Goal: Information Seeking & Learning: Check status

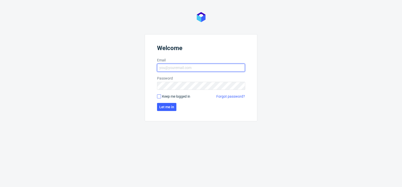
type input "matteo.corsico@packhelp.com"
click at [158, 95] on input "Keep me logged in" at bounding box center [159, 96] width 4 height 4
checkbox input "true"
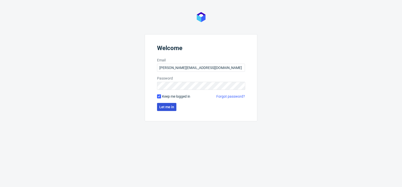
click at [164, 105] on span "Let me in" at bounding box center [166, 107] width 15 height 4
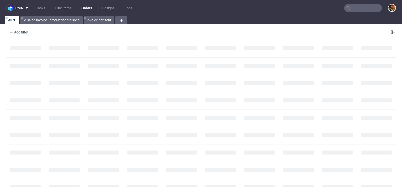
click at [352, 8] on input "text" at bounding box center [363, 8] width 38 height 8
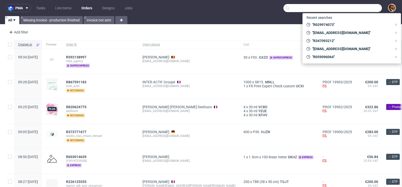
paste input "R231054625"
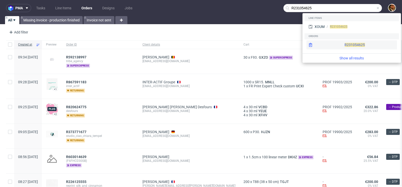
type input "R231054625"
click at [338, 43] on div "R231054625" at bounding box center [351, 44] width 90 height 9
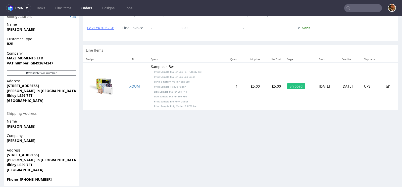
scroll to position [248, 0]
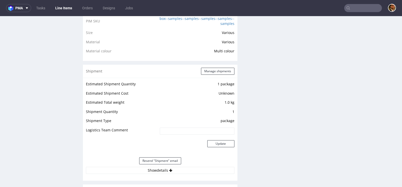
scroll to position [452, 0]
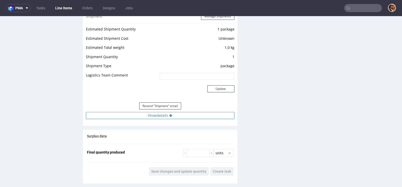
click at [166, 114] on button "Show details" at bounding box center [160, 115] width 148 height 7
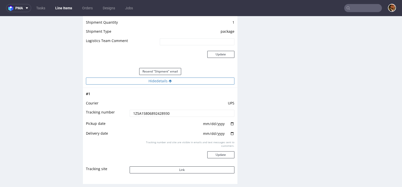
scroll to position [527, 0]
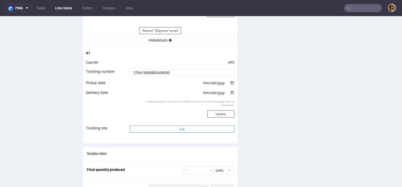
click at [178, 129] on button "Link" at bounding box center [182, 128] width 105 height 7
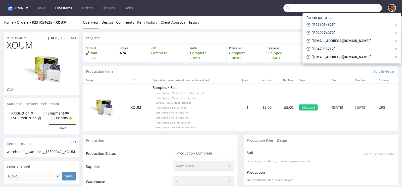
click at [352, 5] on input "text" at bounding box center [332, 8] width 98 height 8
paste input "R850333154"
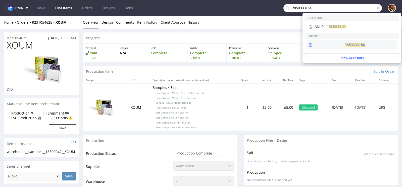
type input "R850333154"
click at [341, 44] on div "R850333154" at bounding box center [351, 44] width 90 height 9
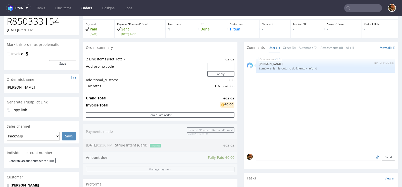
scroll to position [81, 0]
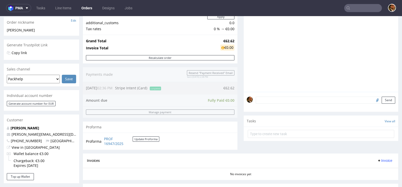
click at [266, 101] on textarea at bounding box center [325, 99] width 139 height 7
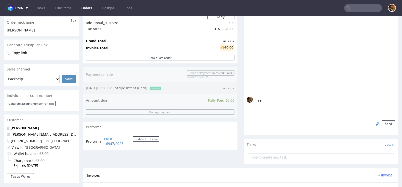
type textarea "r"
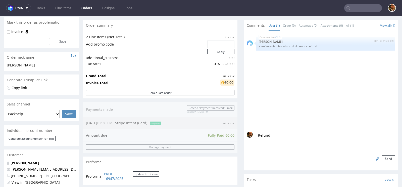
scroll to position [101, 0]
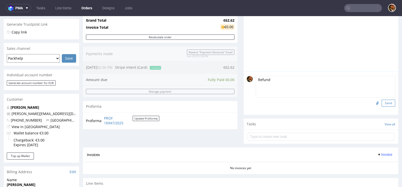
type textarea "Refund"
click at [387, 100] on button "Send" at bounding box center [388, 102] width 14 height 7
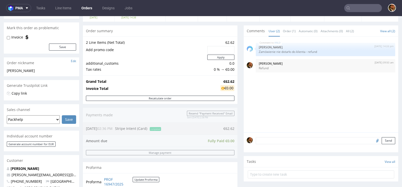
scroll to position [47, 0]
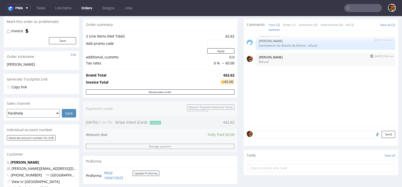
click at [318, 61] on p "Refund" at bounding box center [325, 62] width 133 height 4
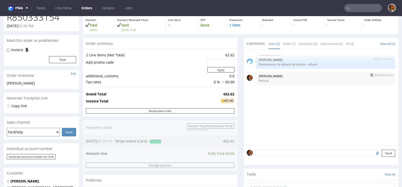
click at [290, 79] on p "Refund" at bounding box center [325, 81] width 133 height 4
click at [369, 76] on button "submit" at bounding box center [372, 75] width 6 height 4
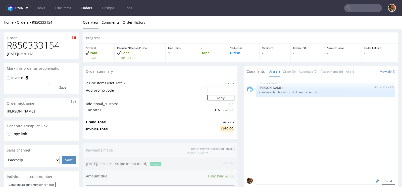
scroll to position [90, 0]
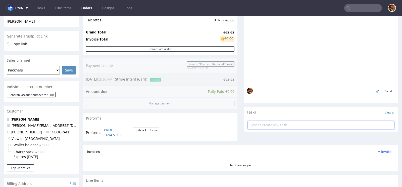
click at [283, 125] on input "text" at bounding box center [321, 125] width 146 height 8
type input "Refund"
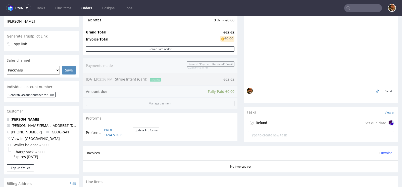
click at [300, 121] on div "Refund Set due date" at bounding box center [321, 123] width 146 height 10
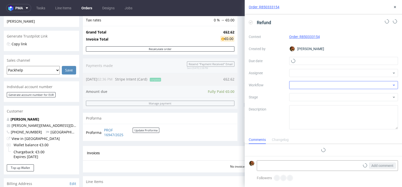
scroll to position [4, 0]
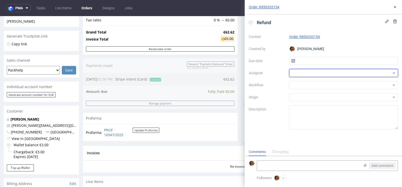
click at [338, 72] on div at bounding box center [343, 73] width 109 height 8
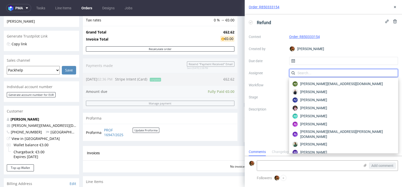
click at [317, 70] on input "text" at bounding box center [343, 73] width 109 height 8
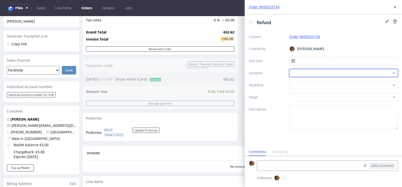
click at [309, 74] on div at bounding box center [343, 73] width 109 height 8
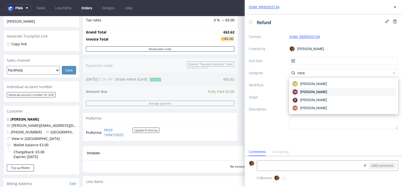
type input "nata"
click at [311, 91] on span "Natalia Kaczorowska" at bounding box center [313, 91] width 27 height 5
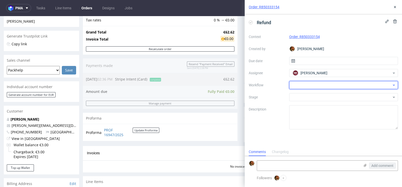
click at [309, 83] on div at bounding box center [343, 85] width 109 height 8
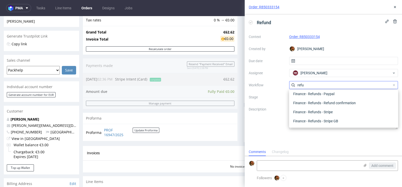
scroll to position [27, 0]
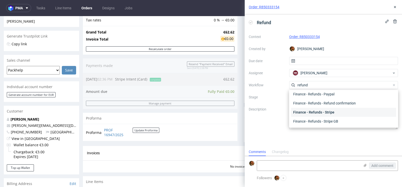
type input "refund"
click at [321, 112] on div "Finance - Refunds - Stripe" at bounding box center [343, 111] width 105 height 9
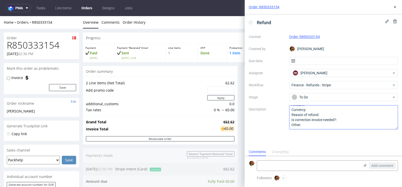
scroll to position [0, 0]
click at [316, 109] on textarea "Amount: Currency: Reason of refund: Is correction invoice needed?: Other:" at bounding box center [343, 117] width 109 height 24
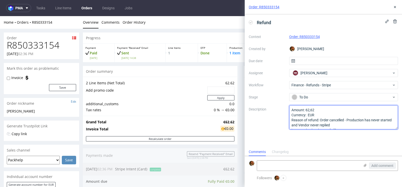
scroll to position [10, 0]
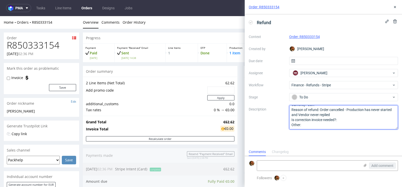
click at [346, 120] on textarea "Amount: Currency: Reason of refund: Is correction invoice needed?: Other:" at bounding box center [343, 117] width 109 height 24
click at [317, 125] on textarea "Amount: Currency: Reason of refund: Is correction invoice needed?: Other:" at bounding box center [343, 117] width 109 height 24
paste textarea "Swift: JYBADKKK Iban: DK3350330001575840"
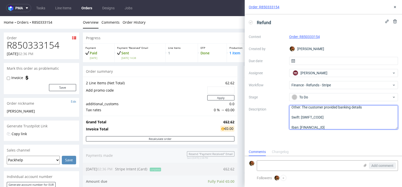
click at [297, 123] on textarea "Amount: 62,62 Currency: EUR Reason of refund: Order cancelled - Production has …" at bounding box center [343, 117] width 109 height 24
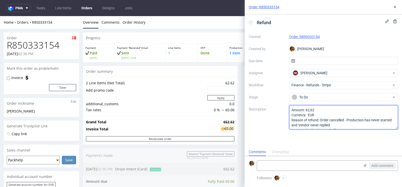
scroll to position [25, 0]
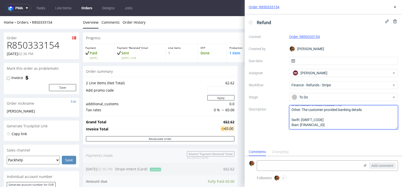
click at [293, 116] on textarea "Amount: 62,62 Currency: EUR Reason of refund: Order cancelled - Production has …" at bounding box center [343, 117] width 109 height 24
click at [302, 115] on textarea "Amount: 62,62 Currency: EUR Reason of refund: Order cancelled - Production has …" at bounding box center [343, 117] width 109 height 24
type textarea "Amount: 62,62 Currency: EUR Reason of refund: Order cancelled - Production has …"
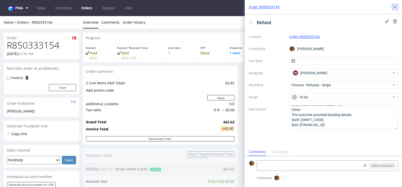
click at [395, 8] on icon at bounding box center [395, 7] width 4 height 4
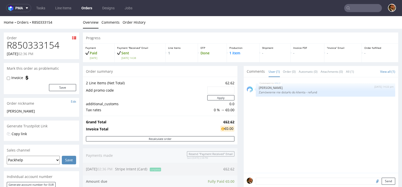
click at [235, 118] on div "Progress Payment Paid Mon 11 Aug Payment “Received” Email Sent Mon 11 Aug 14:38…" at bounding box center [240, 175] width 315 height 287
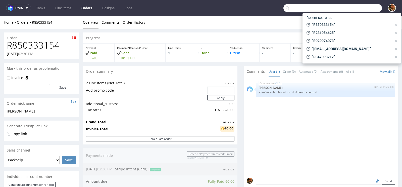
click at [352, 9] on input "text" at bounding box center [332, 8] width 98 height 8
paste input "R856094672"
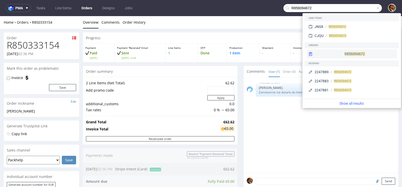
type input "R856094672"
click at [343, 54] on div "R856094672" at bounding box center [351, 53] width 90 height 9
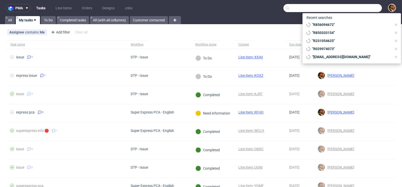
click at [348, 8] on input "text" at bounding box center [332, 8] width 98 height 8
paste input "R708225104"
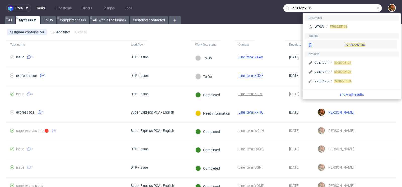
type input "R708225104"
click at [344, 45] on div "R708225104" at bounding box center [351, 44] width 90 height 9
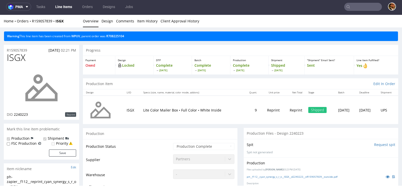
scroll to position [142, 0]
click at [362, 9] on input "text" at bounding box center [363, 7] width 38 height 8
paste input "R672298562"
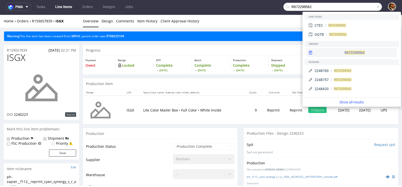
type input "R672298562"
click at [343, 50] on div "R672298562" at bounding box center [351, 52] width 90 height 9
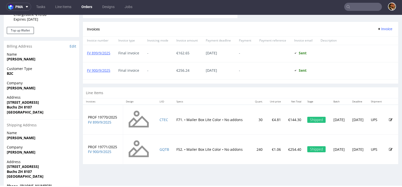
scroll to position [239, 0]
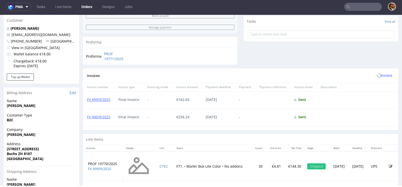
scroll to position [239, 0]
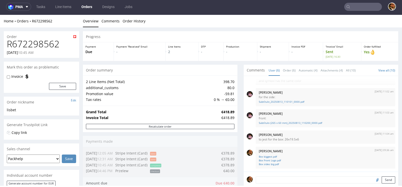
scroll to position [133, 0]
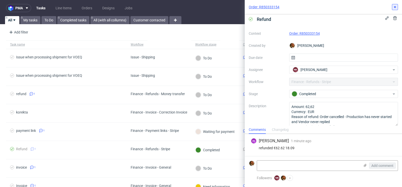
click at [392, 9] on button at bounding box center [395, 7] width 6 height 6
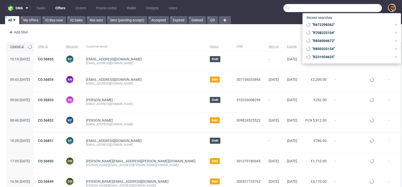
click at [350, 9] on input "text" at bounding box center [332, 8] width 98 height 8
paste input "[EMAIL_ADDRESS][DOMAIN_NAME]"
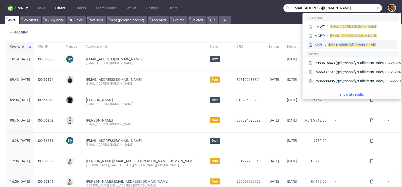
type input "[EMAIL_ADDRESS][DOMAIN_NAME]"
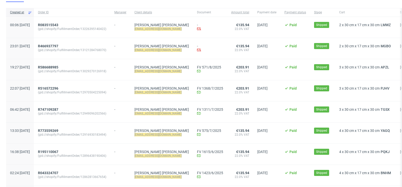
scroll to position [46, 0]
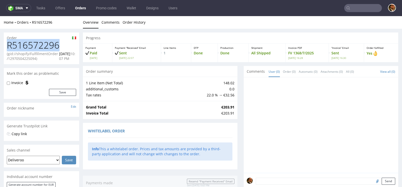
drag, startPoint x: 58, startPoint y: 47, endPoint x: 8, endPoint y: 47, distance: 50.0
click at [8, 47] on h1 "R516572296" at bounding box center [41, 45] width 69 height 10
copy h1 "R516572296"
drag, startPoint x: 56, startPoint y: 44, endPoint x: 8, endPoint y: 47, distance: 48.3
click at [8, 47] on h1 "R747109287" at bounding box center [41, 45] width 69 height 10
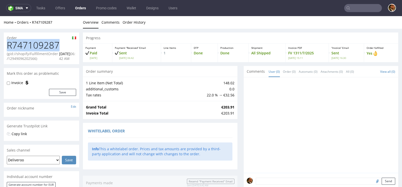
copy h1 "R747109287"
click at [354, 10] on input "text" at bounding box center [363, 8] width 38 height 8
paste input "R029974073"
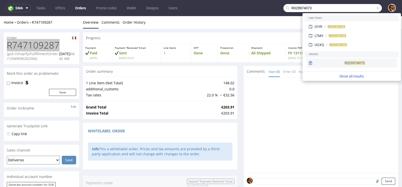
type input "R029974073"
click at [344, 62] on div "R029974073" at bounding box center [351, 62] width 90 height 9
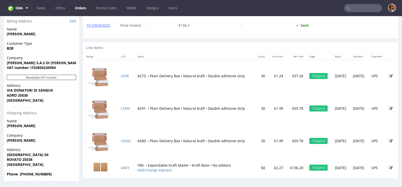
scroll to position [1, 0]
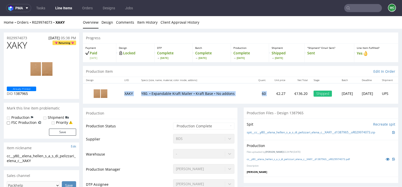
drag, startPoint x: 256, startPoint y: 93, endPoint x: 122, endPoint y: 94, distance: 133.6
click at [122, 94] on tr "XAKY Y80. • Expandable Kraft Mailer • Kraft Base • No addons 60 €2.27 €136.20 S…" at bounding box center [240, 93] width 315 height 20
copy tr "XAKY Y80. • Expandable Kraft Mailer • Kraft Base • No addons 60"
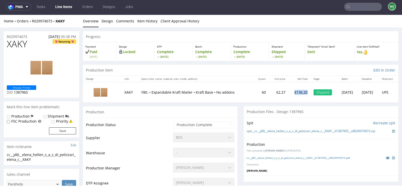
drag, startPoint x: 293, startPoint y: 92, endPoint x: 279, endPoint y: 93, distance: 13.6
click at [288, 93] on td "€136.20" at bounding box center [299, 92] width 22 height 20
copy td "€136.20"
click at [362, 9] on input "text" at bounding box center [363, 7] width 38 height 8
paste input "R029974073"
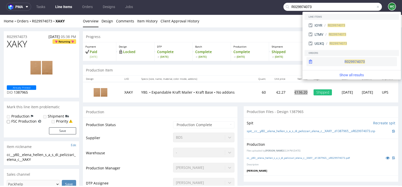
type input "R029974073"
click at [336, 57] on div "R029974073" at bounding box center [351, 61] width 90 height 9
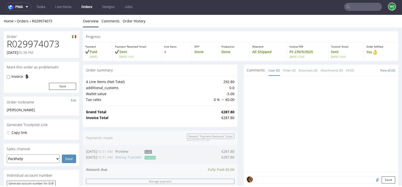
scroll to position [77, 0]
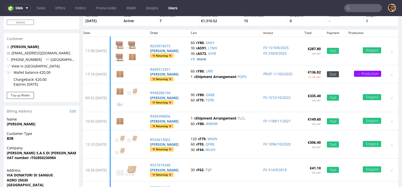
scroll to position [31, 0]
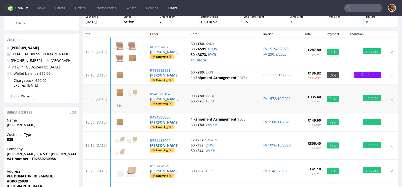
drag, startPoint x: 120, startPoint y: 97, endPoint x: 102, endPoint y: 97, distance: 17.3
click at [102, 97] on td "09:32 Tue 11.10.2022" at bounding box center [95, 98] width 30 height 28
copy td "11.10.2022"
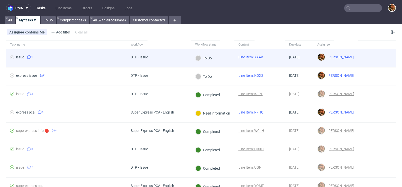
click at [360, 59] on div at bounding box center [377, 58] width 38 height 18
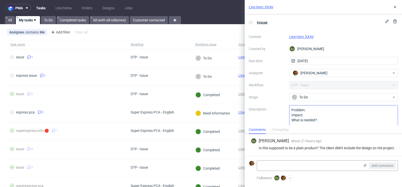
scroll to position [11, 0]
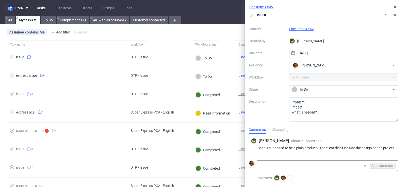
click at [306, 27] on link "Line Item: XXAV" at bounding box center [301, 29] width 25 height 4
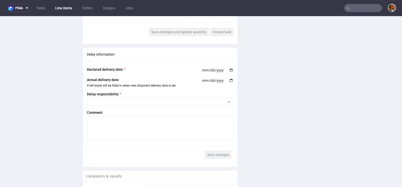
scroll to position [713, 0]
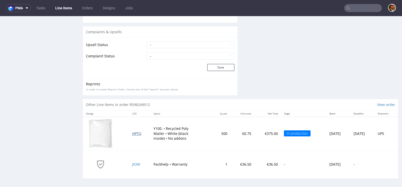
click at [133, 132] on span "HPTQ" at bounding box center [136, 133] width 9 height 5
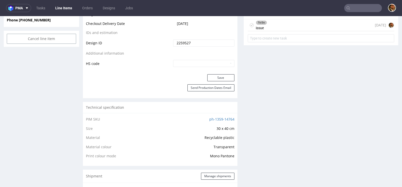
scroll to position [224, 0]
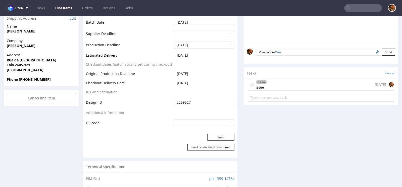
click at [273, 83] on div "To Do issue 1 day ago" at bounding box center [321, 85] width 146 height 12
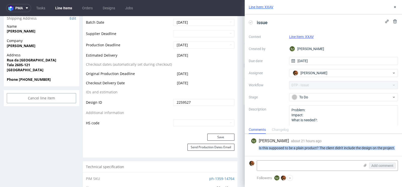
drag, startPoint x: 276, startPoint y: 147, endPoint x: 256, endPoint y: 144, distance: 20.0
click at [256, 146] on div "Is this supposed to be a plain product? The client didn't include the design on…" at bounding box center [323, 148] width 145 height 4
copy div "Is this supposed to be a plain product? The client didn't include the design on…"
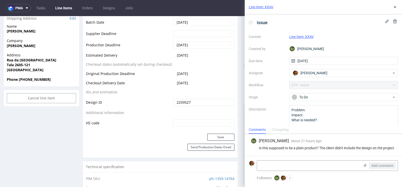
click at [240, 116] on div "Line Item: XXAV issue Context Line Item: XXAV Created by EJ Elżbieta Jelińska D…" at bounding box center [320, 93] width 163 height 187
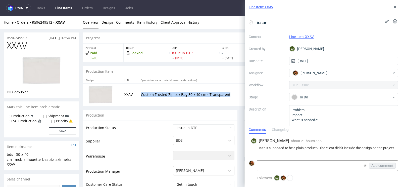
drag, startPoint x: 227, startPoint y: 94, endPoint x: 137, endPoint y: 93, distance: 90.1
click at [138, 93] on td "Custom Frosted Ziplock Bag 30 x 40 cm • Transparent" at bounding box center [193, 94] width 111 height 22
copy p "Custom Frosted Ziplock Bag 30 x 40 cm • Transparent"
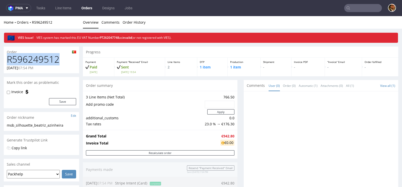
drag, startPoint x: 58, startPoint y: 59, endPoint x: 4, endPoint y: 60, distance: 54.0
click at [4, 60] on div "R596249512 10.09.2025 07:54 PM" at bounding box center [41, 63] width 75 height 19
copy h1 "R596249512"
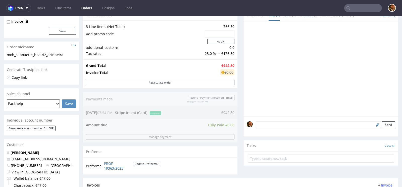
scroll to position [82, 0]
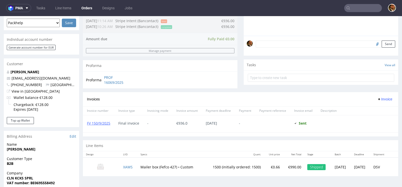
scroll to position [165, 0]
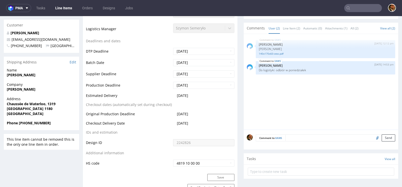
scroll to position [121, 0]
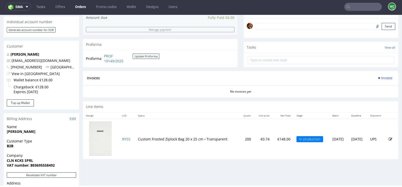
scroll to position [154, 0]
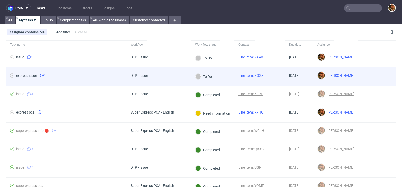
click at [365, 74] on div at bounding box center [377, 76] width 38 height 18
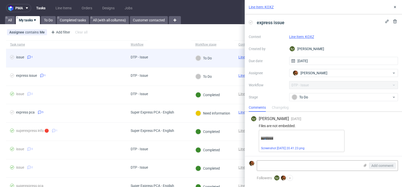
click at [223, 57] on div "To Do" at bounding box center [212, 58] width 43 height 18
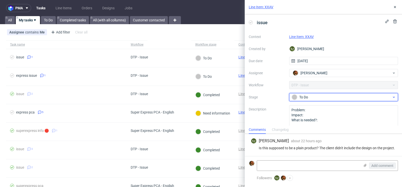
click at [392, 96] on icon at bounding box center [394, 97] width 4 height 4
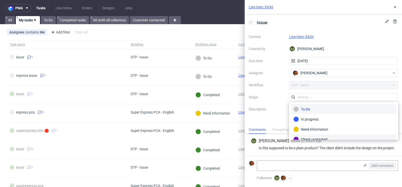
click at [333, 136] on div "Client contacted" at bounding box center [343, 139] width 100 height 6
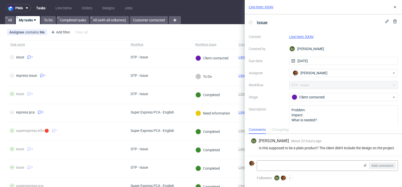
click at [297, 35] on link "Line Item: XXAV" at bounding box center [301, 37] width 25 height 4
click at [394, 8] on icon at bounding box center [395, 7] width 4 height 4
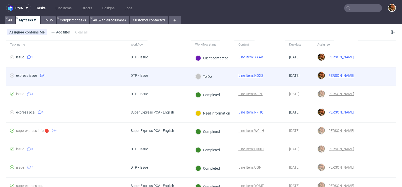
click at [374, 70] on div at bounding box center [377, 76] width 38 height 18
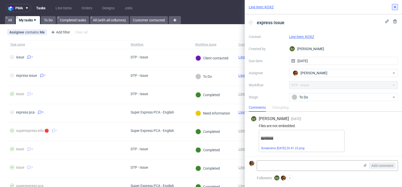
click at [396, 5] on icon at bounding box center [395, 7] width 4 height 4
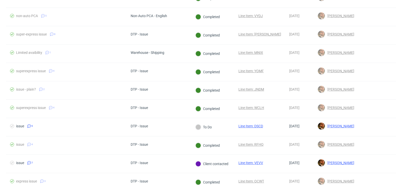
scroll to position [217, 0]
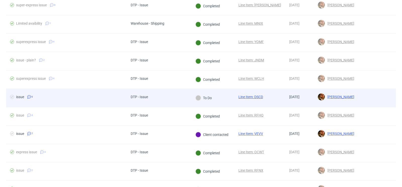
click at [372, 97] on div at bounding box center [377, 98] width 38 height 18
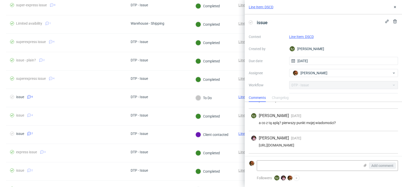
scroll to position [124, 0]
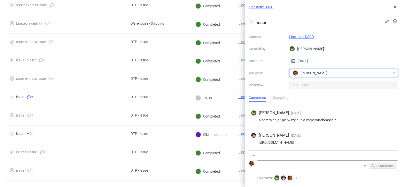
click at [330, 70] on div "Matteo Corsico" at bounding box center [341, 73] width 100 height 8
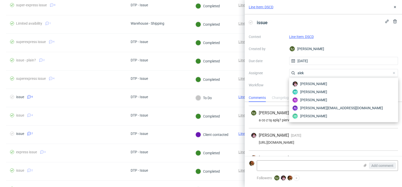
scroll to position [0, 0]
type input "aleks"
click at [326, 85] on span "[PERSON_NAME]" at bounding box center [313, 83] width 27 height 5
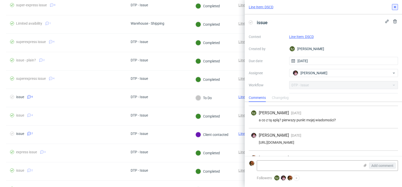
click at [394, 9] on icon at bounding box center [395, 7] width 4 height 4
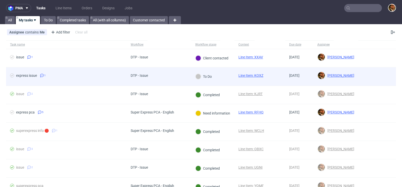
click at [358, 73] on div at bounding box center [377, 76] width 38 height 18
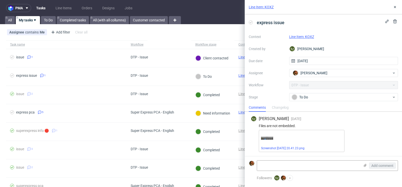
click at [309, 36] on link "Line Item: KOXZ" at bounding box center [301, 37] width 25 height 4
click at [301, 35] on link "Line Item: KOXZ" at bounding box center [301, 37] width 25 height 4
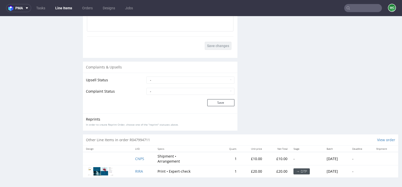
scroll to position [179, 0]
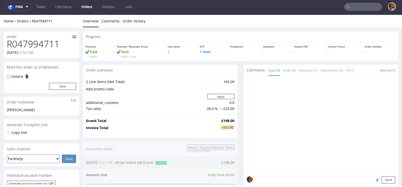
scroll to position [239, 0]
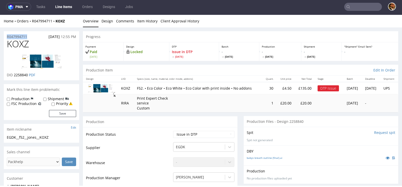
drag, startPoint x: 30, startPoint y: 36, endPoint x: 0, endPoint y: 36, distance: 29.9
copy p "R047994711"
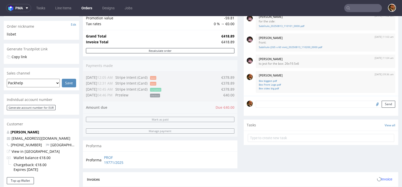
scroll to position [239, 0]
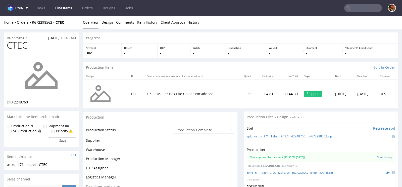
scroll to position [31, 0]
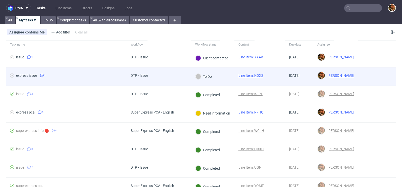
click at [361, 74] on div at bounding box center [377, 76] width 38 height 18
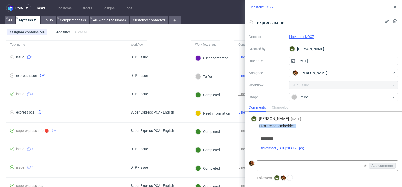
drag, startPoint x: 297, startPoint y: 126, endPoint x: 252, endPoint y: 126, distance: 45.2
click at [252, 126] on div "Files are not embedded." at bounding box center [323, 126] width 145 height 4
copy div "Files are not embedded."
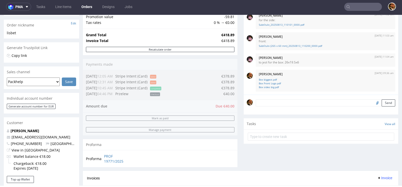
scroll to position [66, 0]
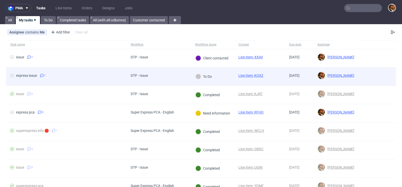
click at [358, 77] on div at bounding box center [377, 76] width 38 height 18
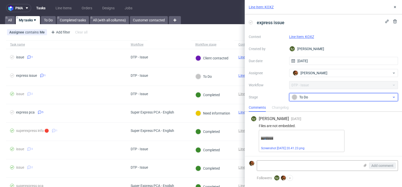
click at [366, 99] on div "To Do" at bounding box center [342, 97] width 100 height 6
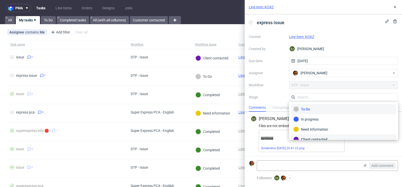
click at [339, 136] on div "Client contacted" at bounding box center [343, 139] width 100 height 6
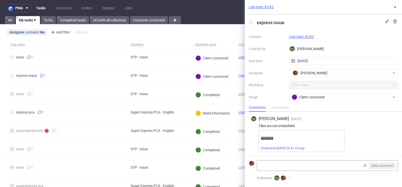
scroll to position [29, 0]
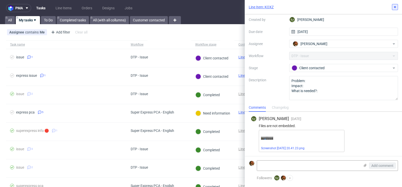
click at [393, 9] on icon at bounding box center [395, 7] width 4 height 4
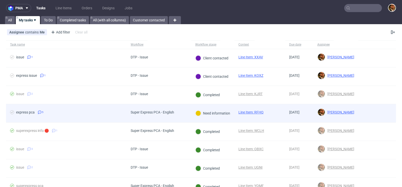
click at [358, 114] on div at bounding box center [377, 113] width 38 height 18
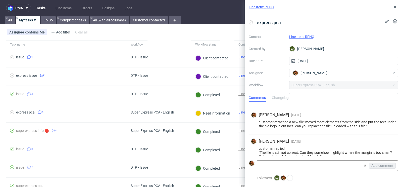
scroll to position [119, 0]
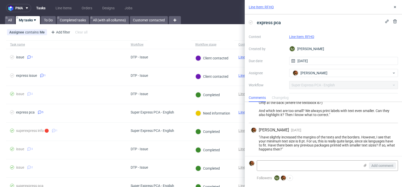
click at [304, 37] on link "Line Item: RFHQ" at bounding box center [301, 37] width 25 height 4
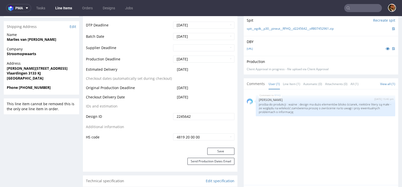
scroll to position [360, 0]
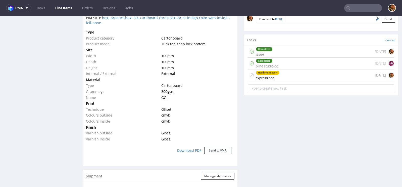
click at [294, 76] on div "Need information express pca 8 days ago" at bounding box center [321, 75] width 146 height 12
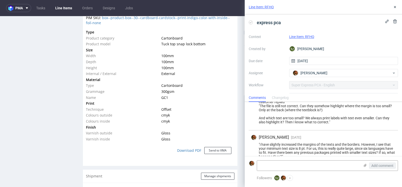
scroll to position [119, 0]
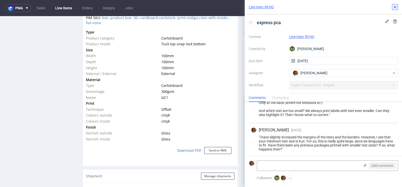
click at [396, 6] on icon at bounding box center [395, 7] width 4 height 4
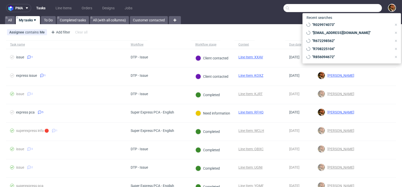
click at [354, 9] on input "text" at bounding box center [332, 8] width 98 height 8
paste input "DEL2601IT"
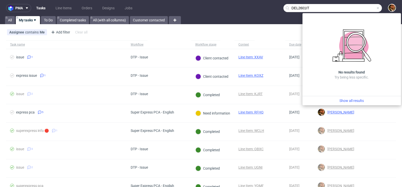
type input "DEL2601IT"
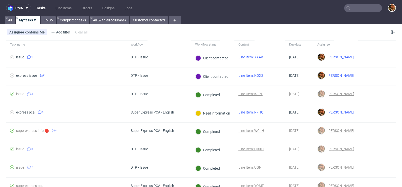
click at [351, 7] on input "text" at bounding box center [363, 8] width 38 height 8
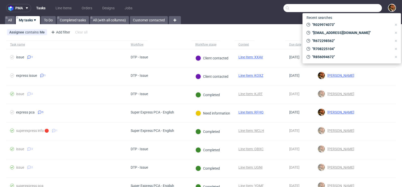
paste input "[EMAIL_ADDRESS][DOMAIN_NAME]"
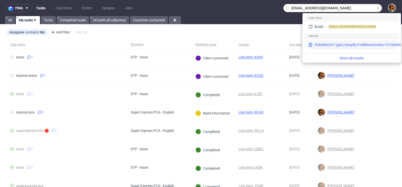
type input "[EMAIL_ADDRESS][DOMAIN_NAME]"
click at [350, 43] on div "R384800267 (gid://shopify/FulfillmentOrder/13159498187078)" at bounding box center [363, 44] width 99 height 5
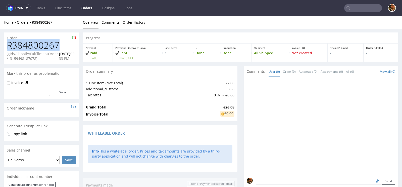
drag, startPoint x: 59, startPoint y: 47, endPoint x: 9, endPoint y: 48, distance: 49.5
click at [9, 48] on h1 "R384800267" at bounding box center [41, 45] width 69 height 10
copy h1 "R384800267"
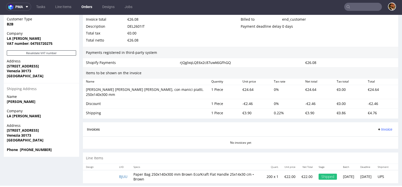
scroll to position [85, 0]
